Goal: Communication & Community: Answer question/provide support

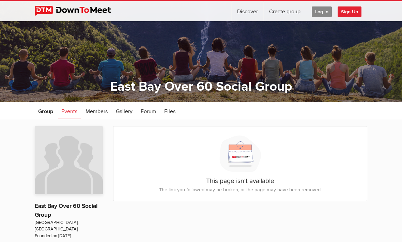
scroll to position [20, 0]
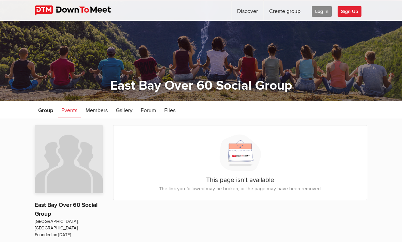
click at [352, 11] on span "Sign Up" at bounding box center [350, 11] width 24 height 11
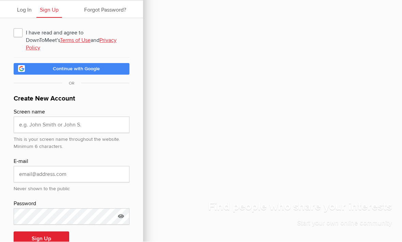
scroll to position [20, 0]
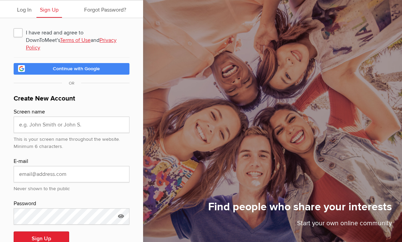
click at [19, 34] on span "I have read and agree to DownToMeet's Terms of Use and Privacy Policy" at bounding box center [72, 32] width 116 height 12
click at [14, 26] on input "I have read and agree to DownToMeet's Terms of Use and Privacy Policy" at bounding box center [13, 26] width 0 height 0
checkbox input "true"
click at [76, 120] on input "text" at bounding box center [72, 125] width 116 height 16
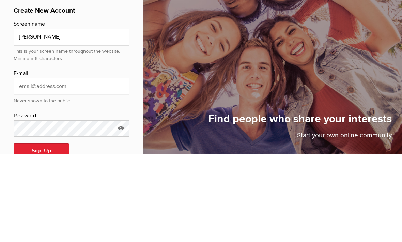
type input "Susan P"
click at [93, 166] on input "email" at bounding box center [72, 174] width 116 height 16
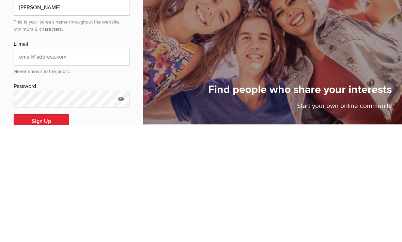
type input "ssffpp2@gmail.com"
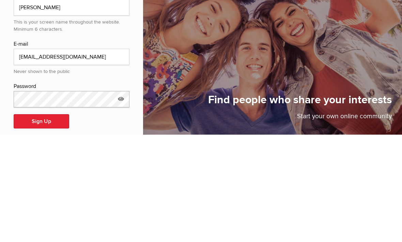
scroll to position [32, 0]
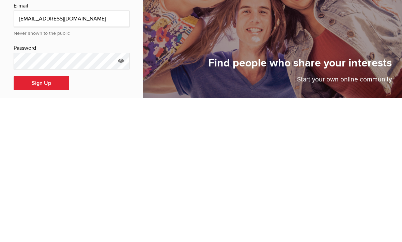
click at [46, 220] on button "Sign Up" at bounding box center [42, 227] width 56 height 14
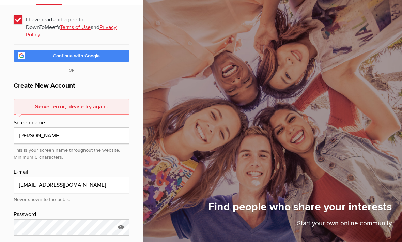
scroll to position [33, 0]
click at [125, 219] on icon at bounding box center [121, 227] width 10 height 16
click at [76, 219] on input "sfp2HopingX!!" at bounding box center [72, 227] width 116 height 16
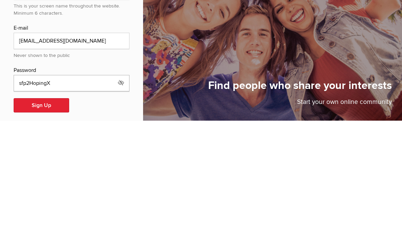
scroll to position [56, 0]
type input "sfp2HopingTo!"
click at [49, 220] on button "Sign Up" at bounding box center [42, 227] width 56 height 14
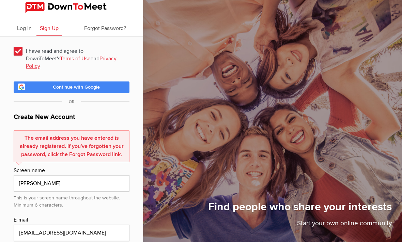
scroll to position [0, 0]
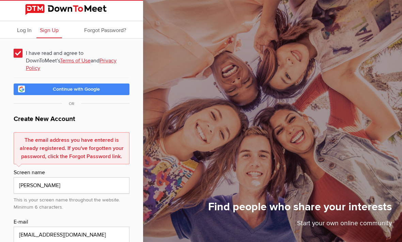
click at [24, 32] on span "Log In" at bounding box center [24, 30] width 15 height 7
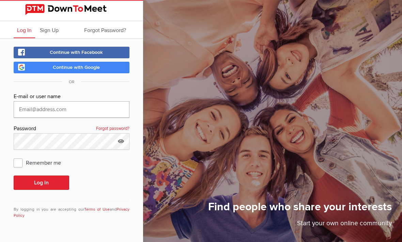
click at [91, 110] on input "text" at bounding box center [72, 109] width 116 height 16
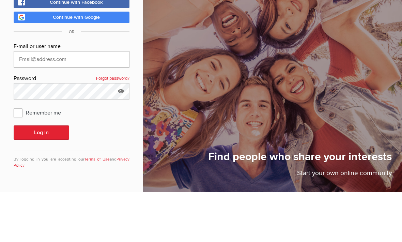
type input "ssffpp2@gmail.com"
click at [41, 175] on button "Log In" at bounding box center [42, 182] width 56 height 14
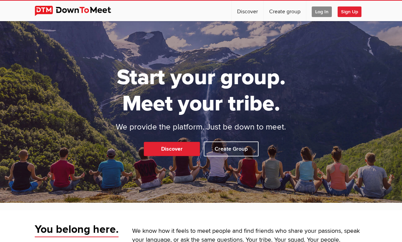
click at [323, 10] on span "Log In" at bounding box center [322, 11] width 20 height 11
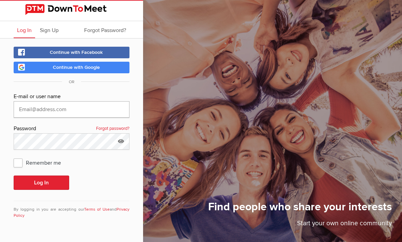
click at [95, 106] on input "text" at bounding box center [72, 109] width 116 height 16
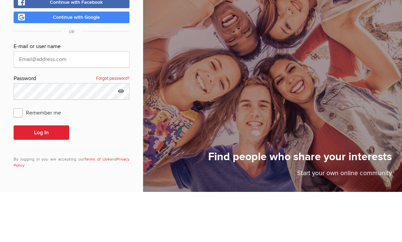
click at [21, 156] on span "Remember me" at bounding box center [41, 162] width 54 height 12
click at [14, 156] on input "Remember me" at bounding box center [13, 156] width 0 height 0
checkbox input "true"
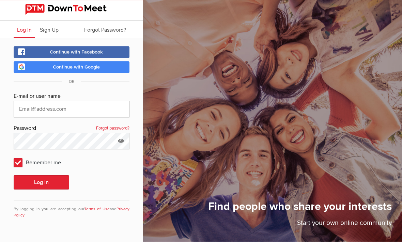
click at [55, 101] on input "text" at bounding box center [72, 109] width 116 height 16
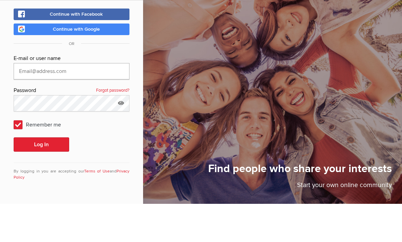
type input "ssffpp2@gmail.com"
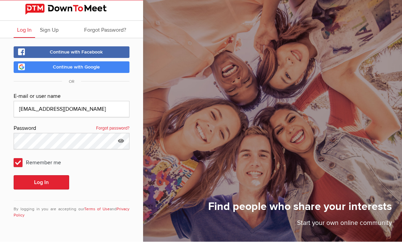
click at [59, 175] on button "Log In" at bounding box center [42, 182] width 56 height 14
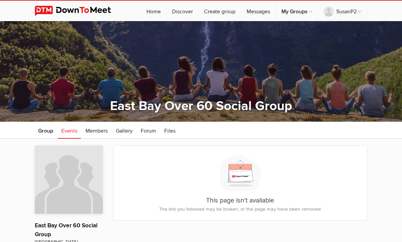
click at [306, 11] on link "My Groups" at bounding box center [297, 11] width 42 height 20
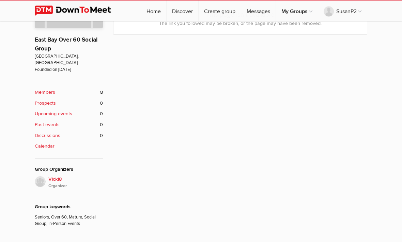
scroll to position [186, 0]
click at [54, 175] on span "Vicki8 Organizer" at bounding box center [75, 182] width 55 height 14
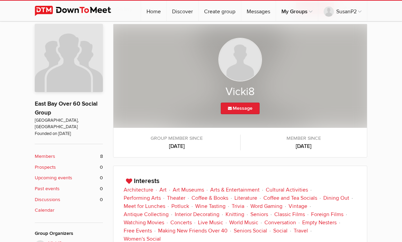
click at [243, 109] on link "Message" at bounding box center [240, 109] width 39 height 12
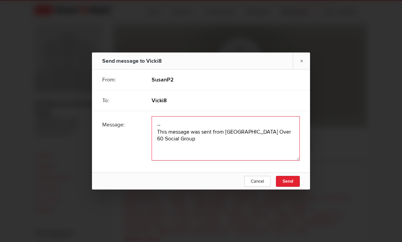
click at [183, 135] on textarea at bounding box center [226, 138] width 148 height 44
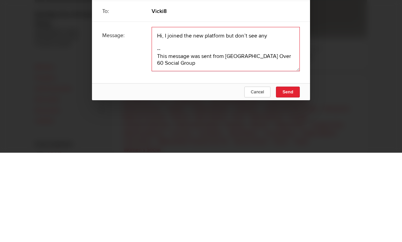
type textarea "Hi, I joined the new platform but don’t see any -- This message was sent from E…"
click at [258, 179] on span "Cancel" at bounding box center [257, 181] width 13 height 5
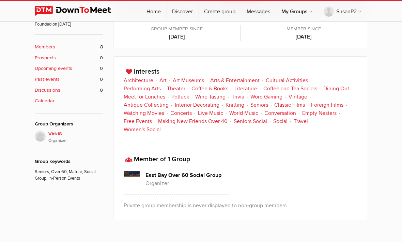
scroll to position [233, 0]
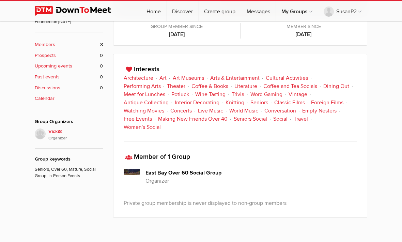
click at [48, 41] on b "Members" at bounding box center [45, 44] width 20 height 7
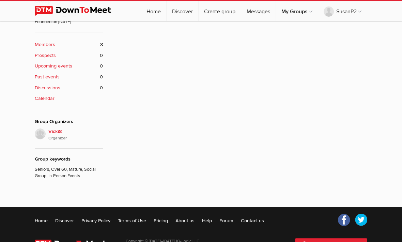
scroll to position [122, 0]
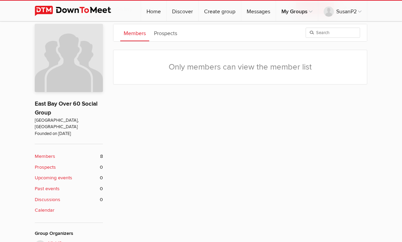
click at [58, 240] on span "Vicki8 Organizer" at bounding box center [75, 247] width 55 height 14
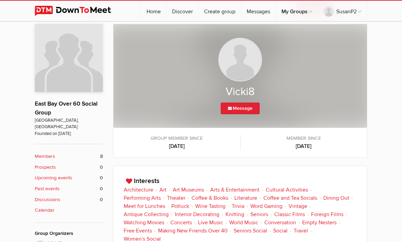
click at [245, 109] on link "Message" at bounding box center [240, 109] width 39 height 12
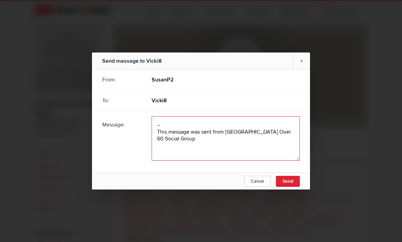
click at [184, 122] on textarea at bounding box center [226, 138] width 148 height 44
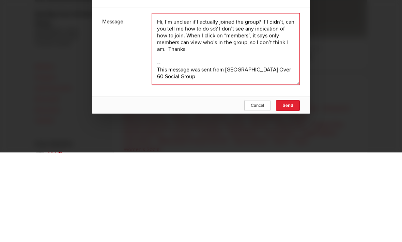
type textarea "Hi, I’m unclear if I actually joined the group? If I didn’t, can you tell me ho…"
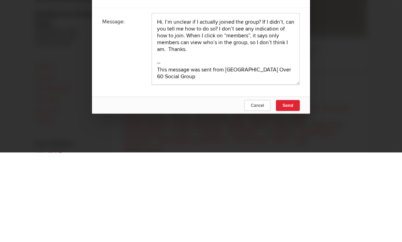
scroll to position [211, 0]
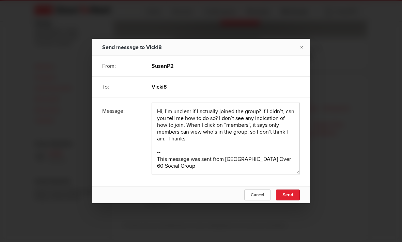
click at [286, 189] on button "Send" at bounding box center [288, 194] width 24 height 11
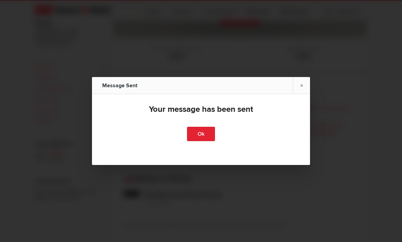
click at [205, 131] on link "Ok" at bounding box center [201, 134] width 28 height 14
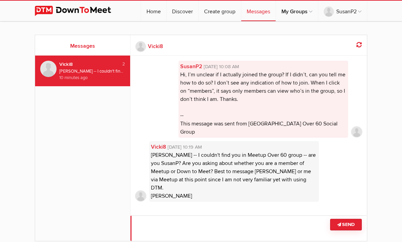
click at [186, 224] on textarea at bounding box center [249, 228] width 236 height 26
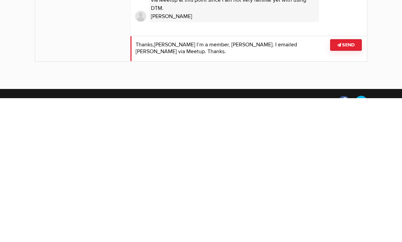
type textarea "Thanks,[PERSON_NAME] I’m a member, [PERSON_NAME]. I emailed [PERSON_NAME] via M…"
click at [351, 183] on button "Send" at bounding box center [346, 189] width 32 height 12
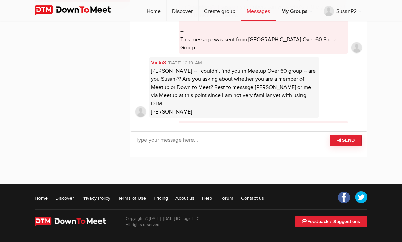
scroll to position [18, 0]
